Goal: Check status: Check status

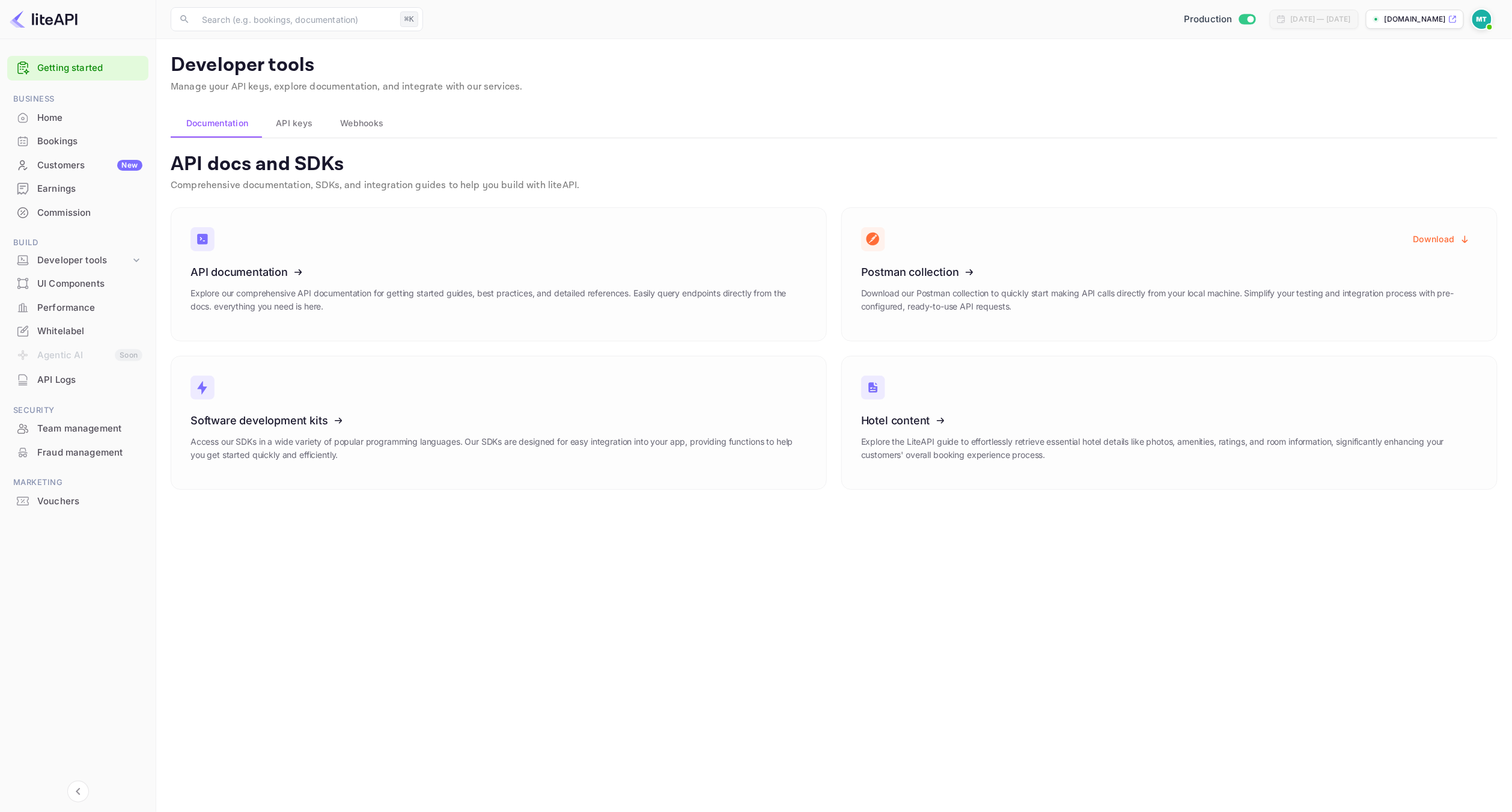
click at [75, 115] on div "Home" at bounding box center [89, 118] width 105 height 14
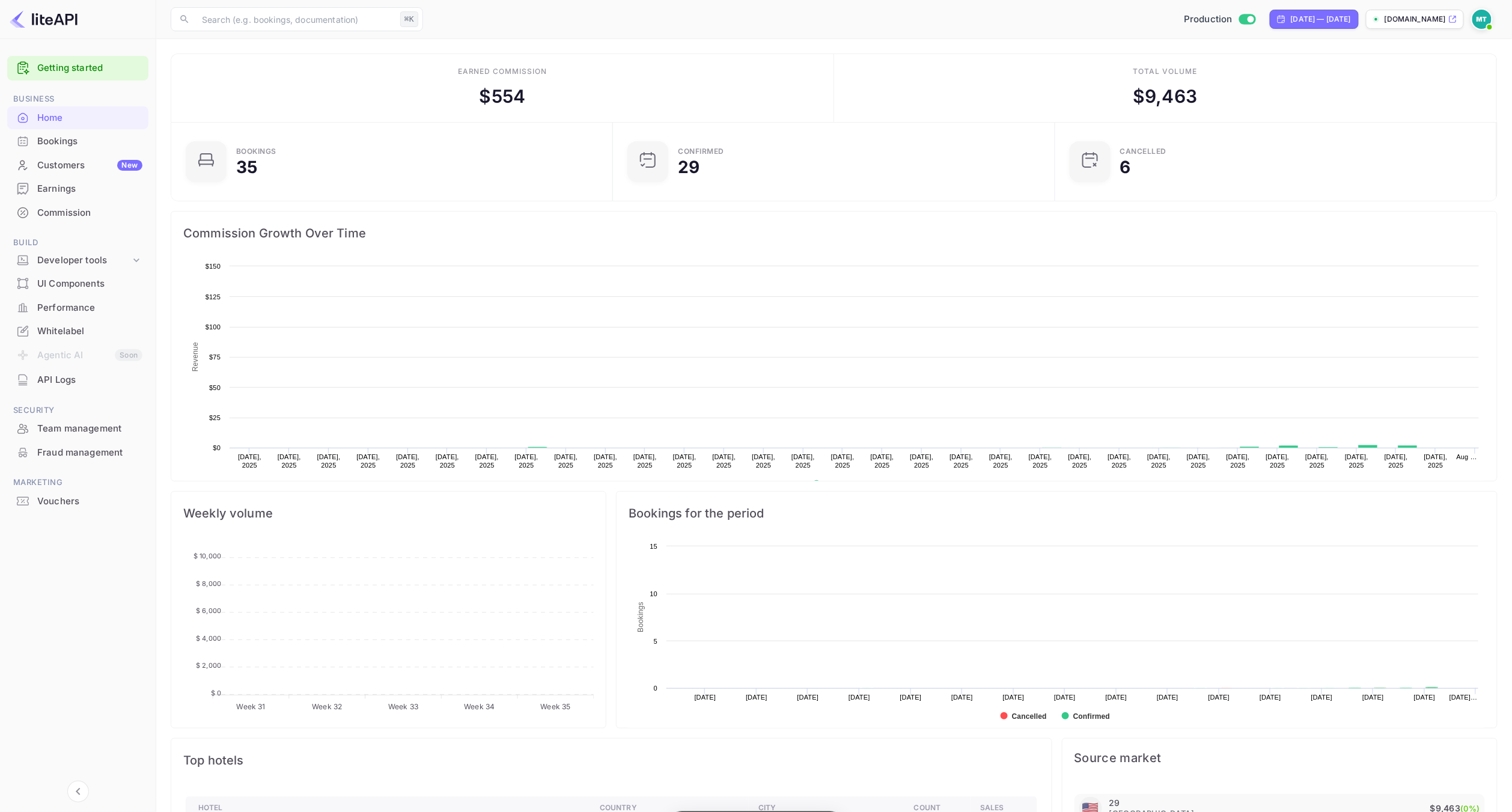
scroll to position [195, 434]
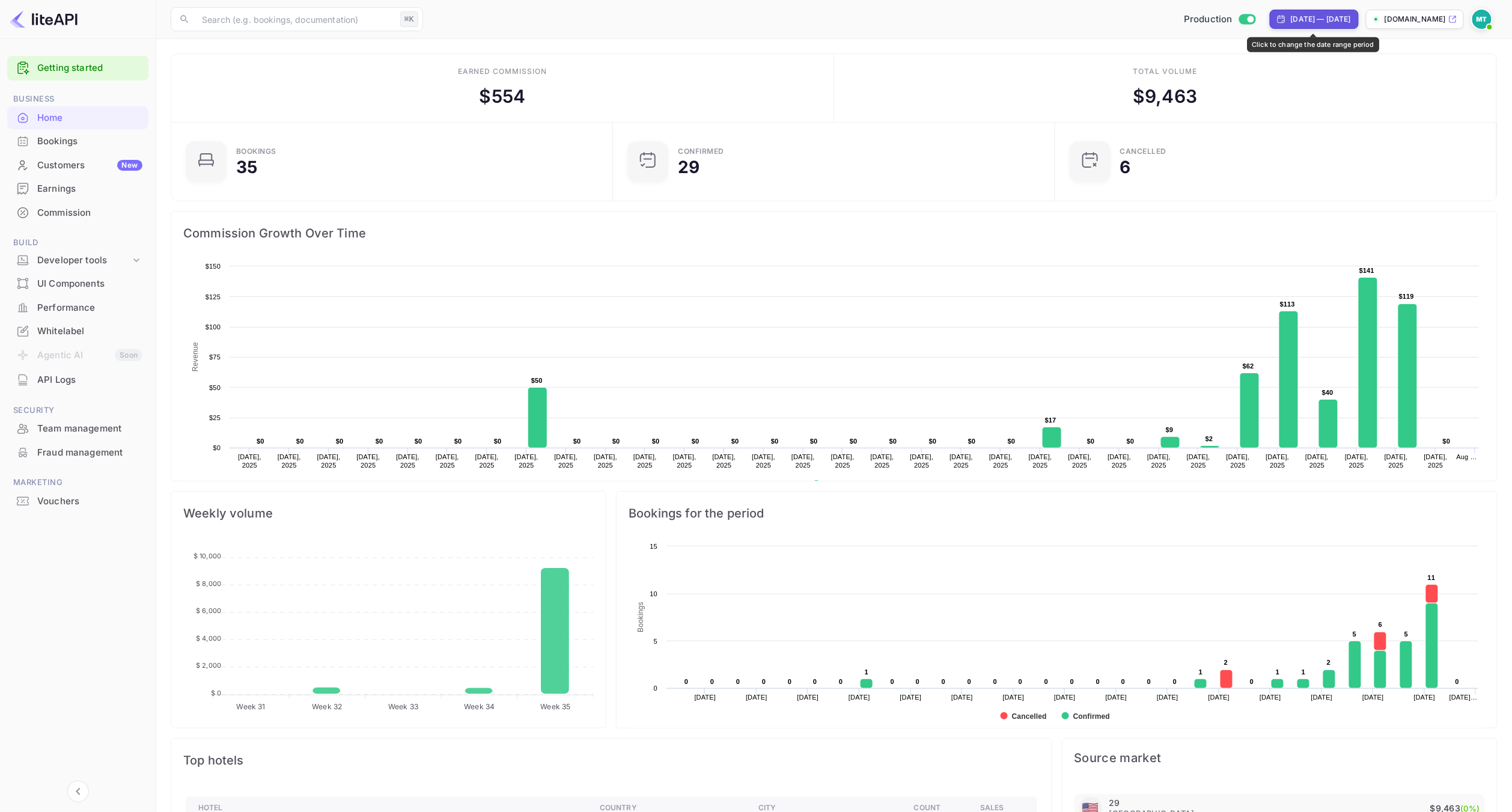
click at [1316, 19] on div "[DATE] — [DATE]" at bounding box center [1321, 19] width 60 height 11
select select "6"
select select "2025"
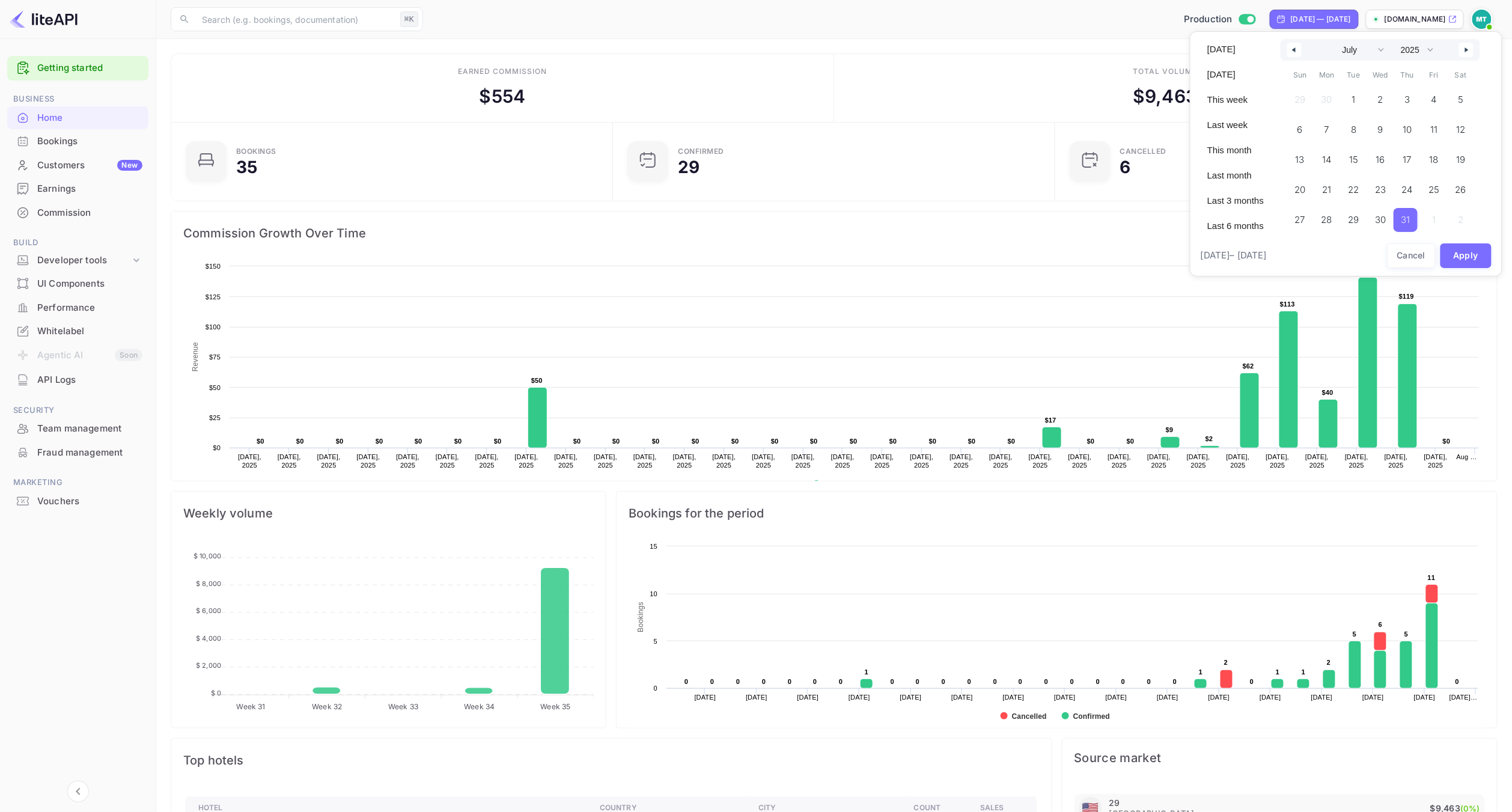
click at [1470, 52] on button "button" at bounding box center [1466, 50] width 15 height 15
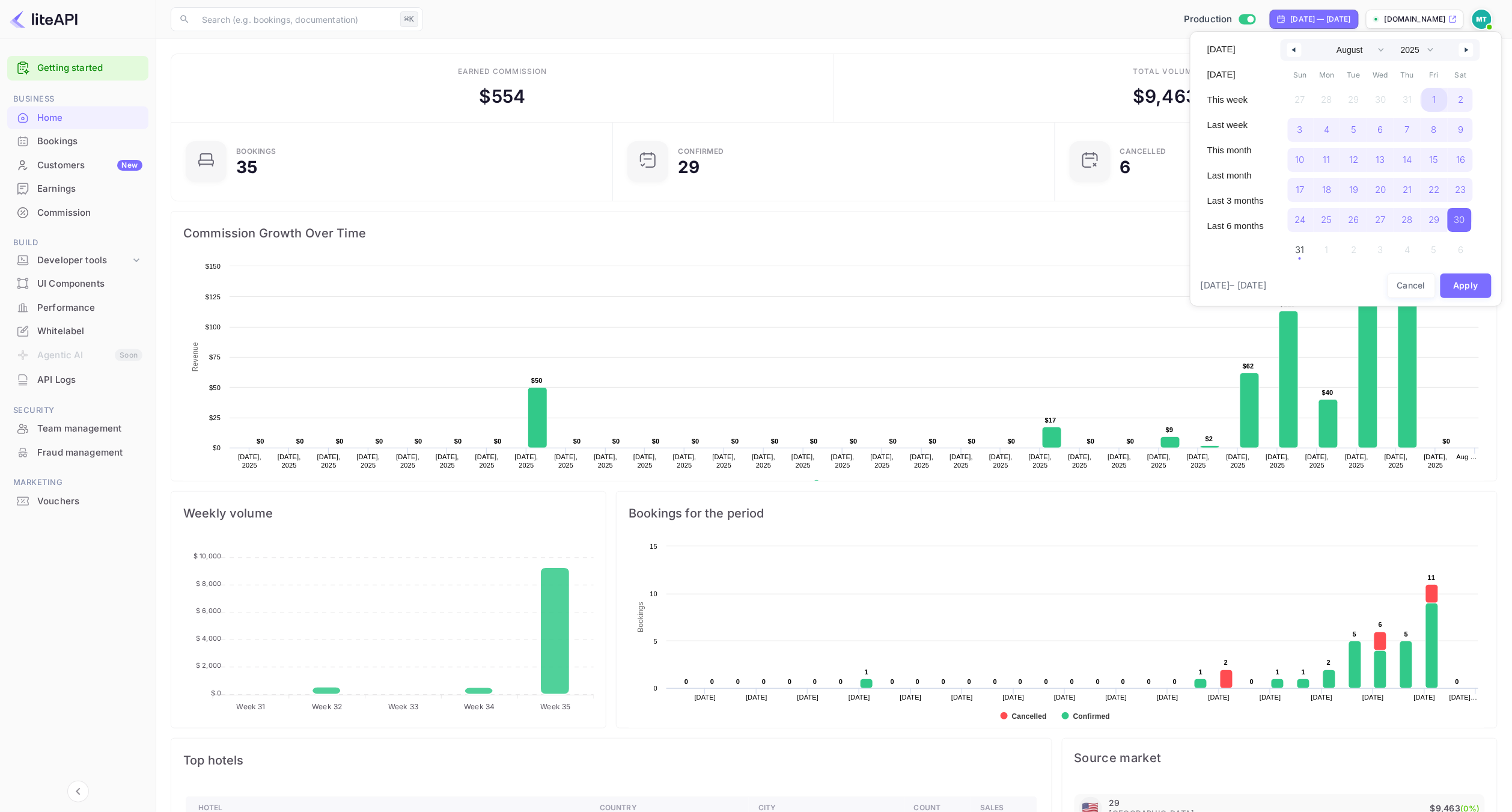
click at [1438, 98] on span "1" at bounding box center [1434, 100] width 27 height 24
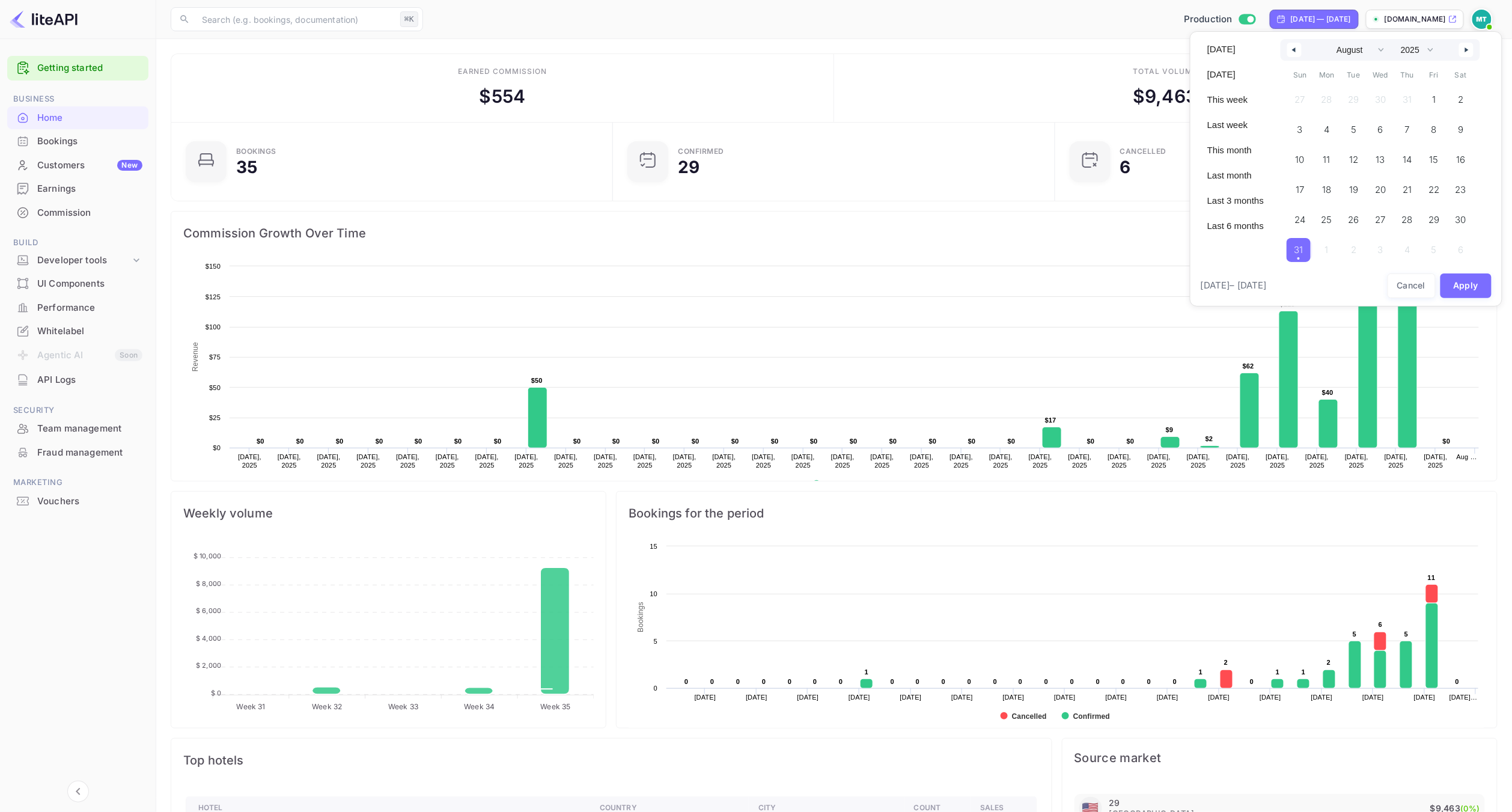
click at [1300, 244] on span "31" at bounding box center [1299, 250] width 9 height 22
select select "6"
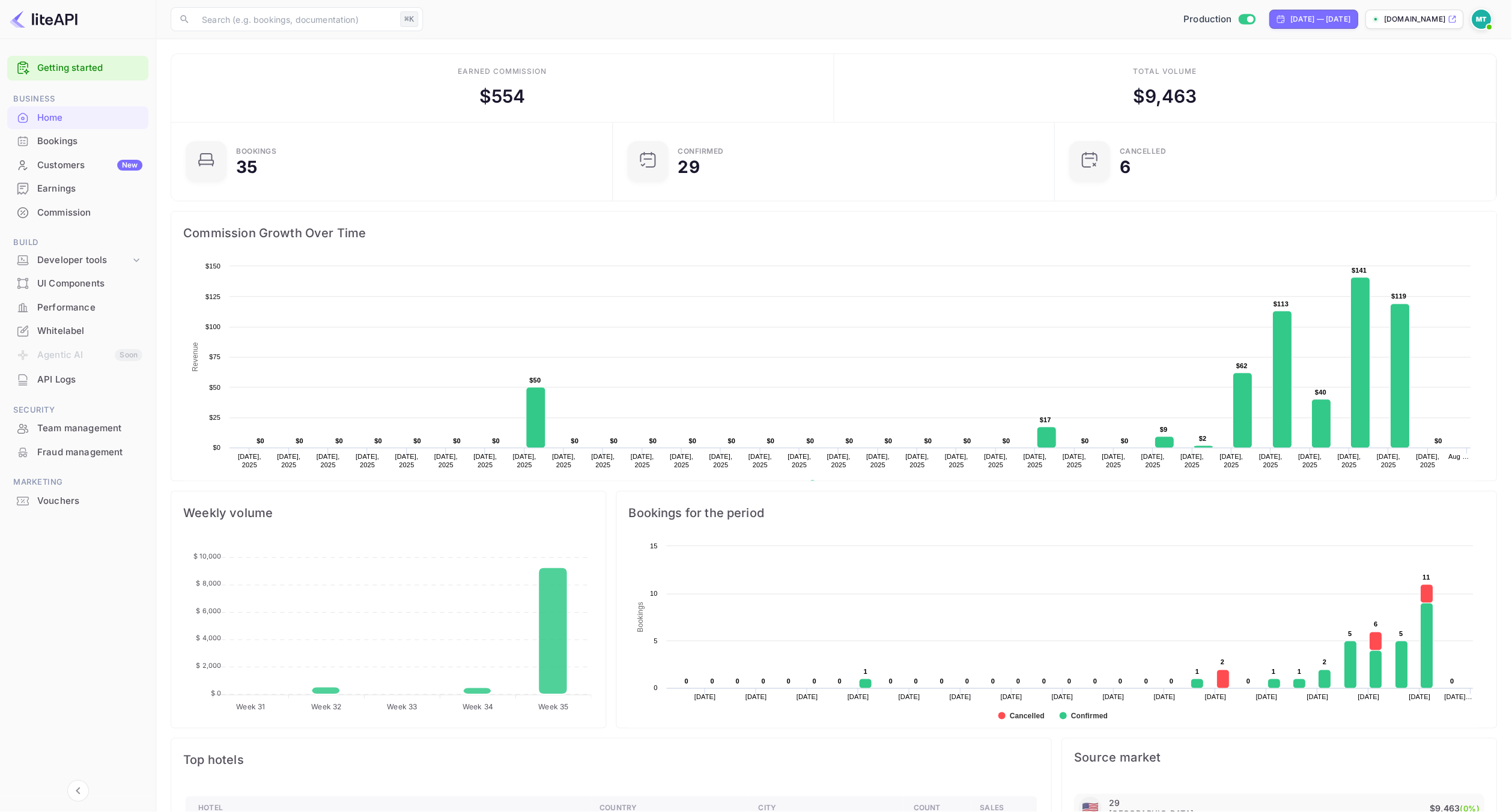
scroll to position [195, 434]
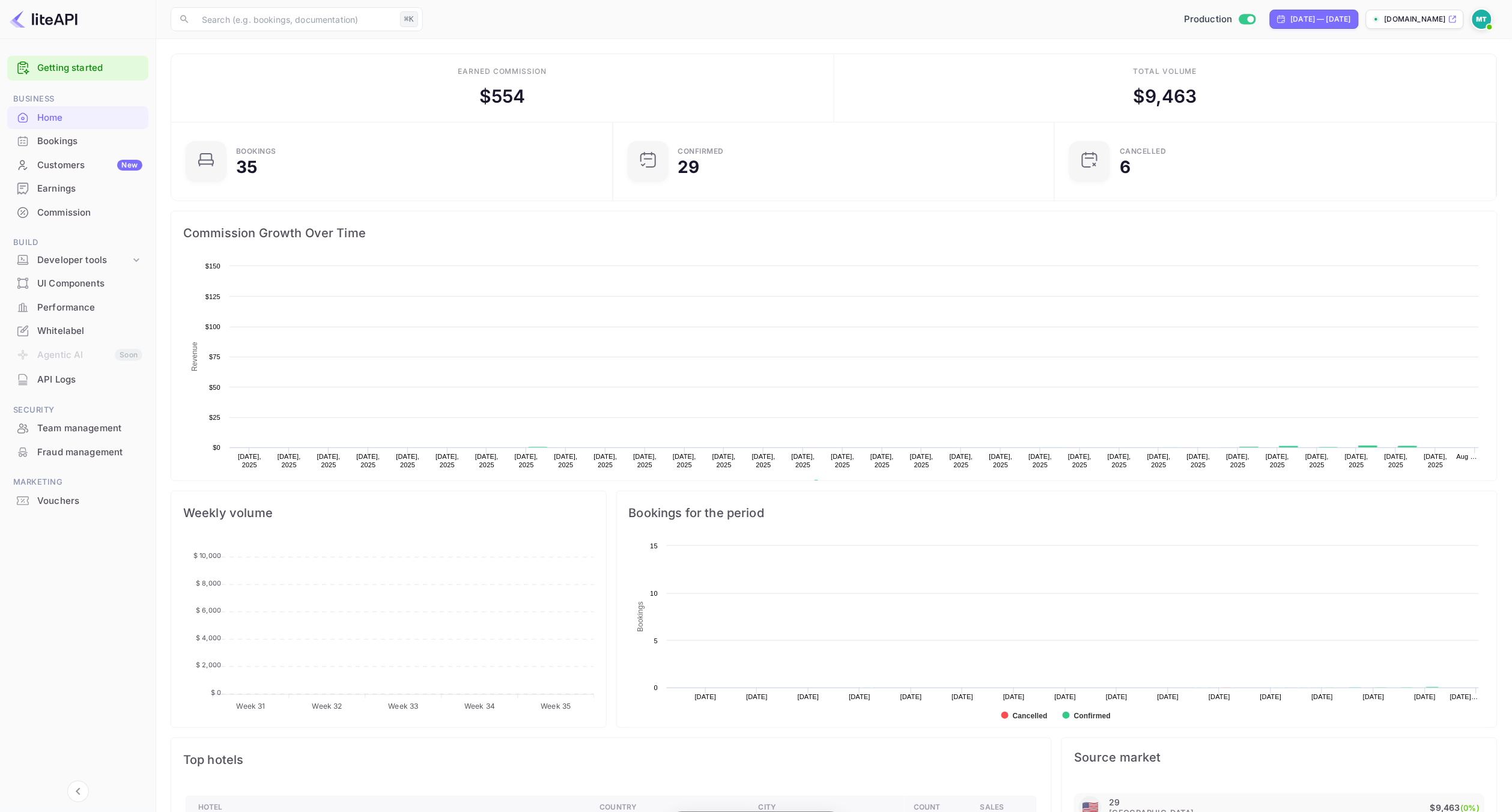
scroll to position [195, 435]
